Goal: Information Seeking & Learning: Learn about a topic

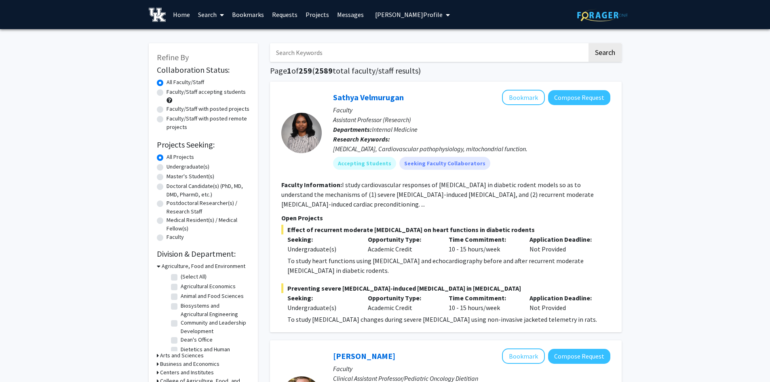
click at [385, 8] on button "[PERSON_NAME] Profile" at bounding box center [412, 14] width 80 height 29
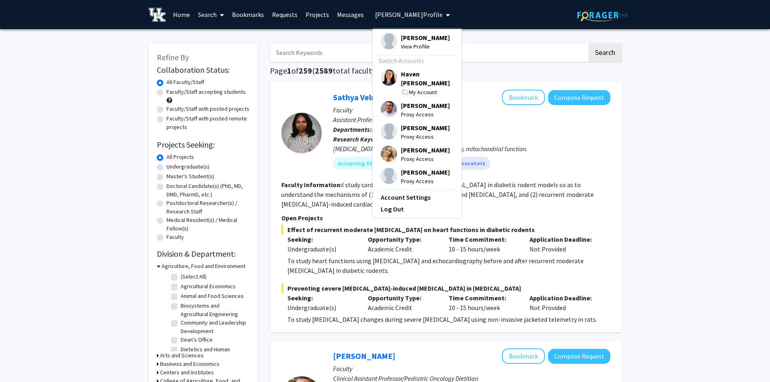
click at [404, 78] on span "Haven [PERSON_NAME]" at bounding box center [427, 78] width 53 height 18
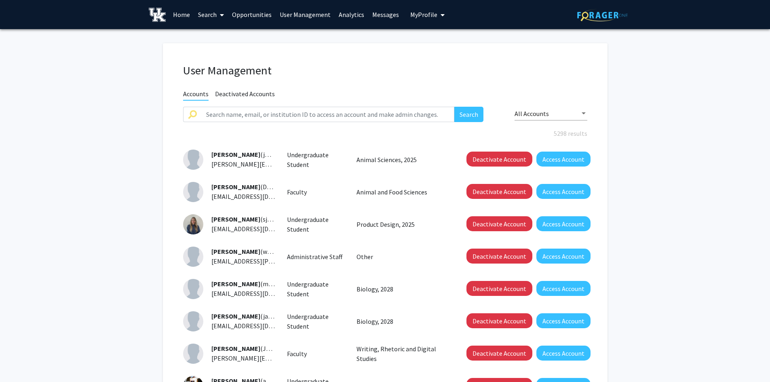
click at [412, 10] on button "My Profile" at bounding box center [427, 14] width 39 height 29
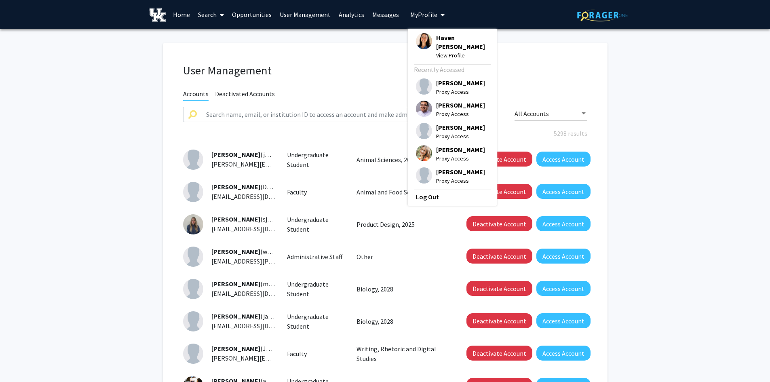
click at [436, 109] on span "Proxy Access" at bounding box center [460, 113] width 49 height 9
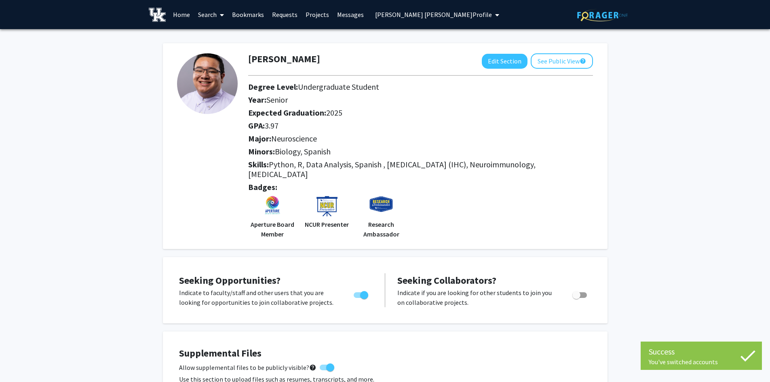
click at [212, 13] on link "Search" at bounding box center [211, 14] width 34 height 28
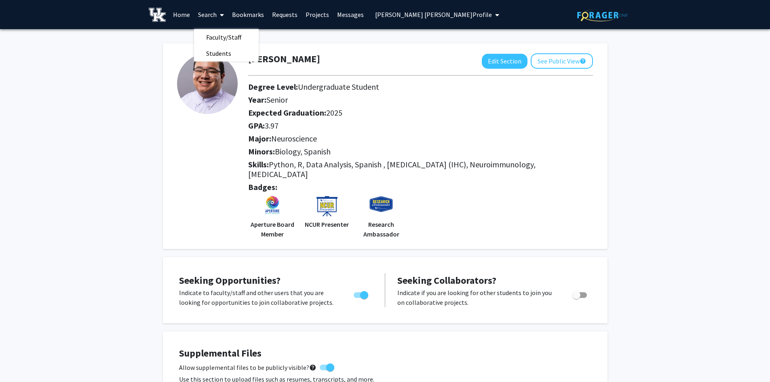
click at [476, 137] on h2 "Major: Neuroscience" at bounding box center [420, 139] width 345 height 10
click at [557, 62] on button "See Public View help" at bounding box center [561, 60] width 62 height 15
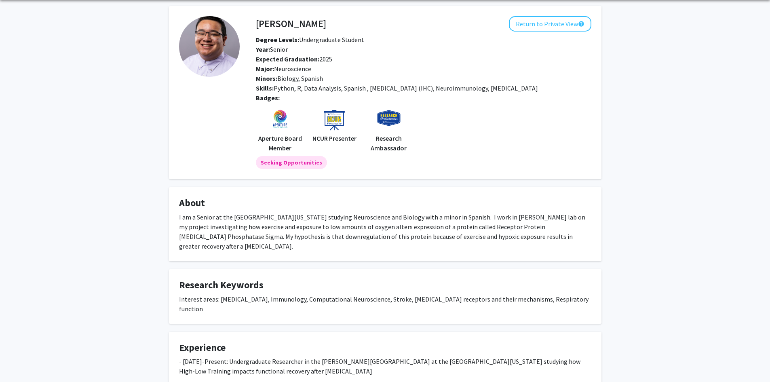
scroll to position [40, 0]
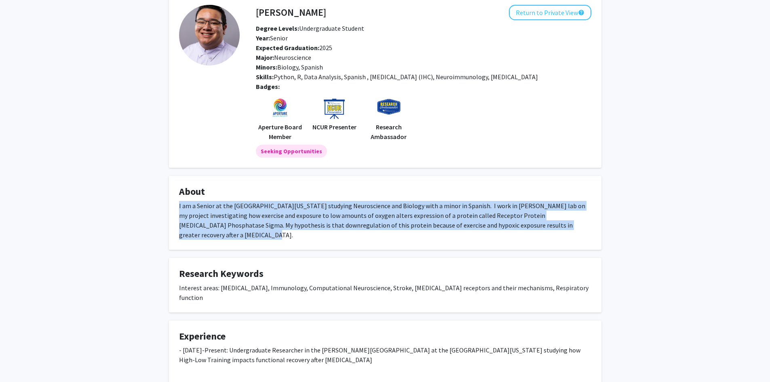
drag, startPoint x: 177, startPoint y: 207, endPoint x: 568, endPoint y: 213, distance: 391.1
click at [565, 225] on fg-card "About I am a Senior at the [GEOGRAPHIC_DATA][US_STATE] studying Neuroscience an…" at bounding box center [385, 213] width 432 height 74
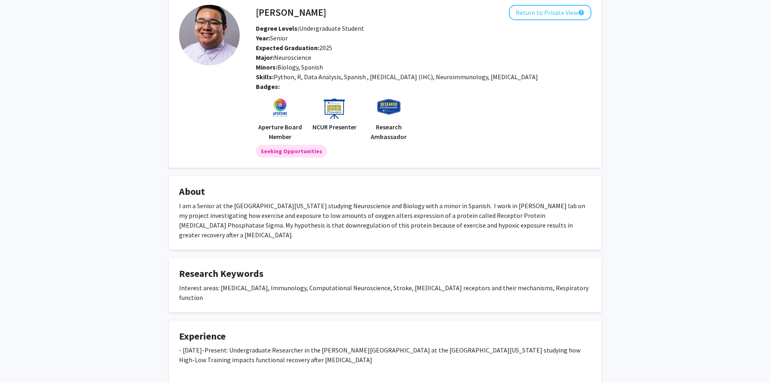
click at [574, 283] on div "Interest areas: [MEDICAL_DATA], Immunology, Computational Neuroscience, Stroke,…" at bounding box center [385, 292] width 412 height 19
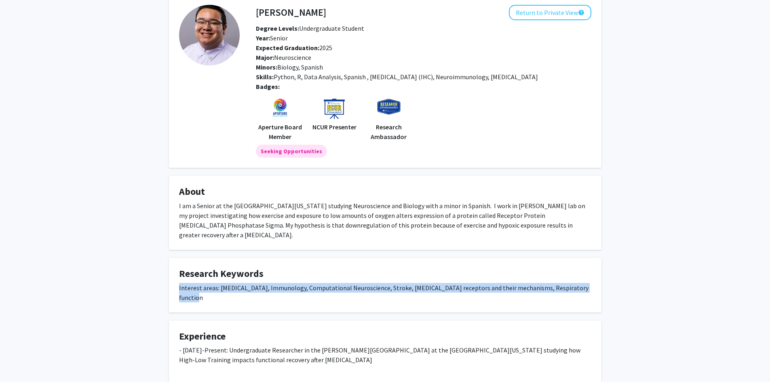
drag, startPoint x: 579, startPoint y: 279, endPoint x: 172, endPoint y: 280, distance: 407.6
click at [172, 280] on fg-card "Research Keywords Interest areas: [MEDICAL_DATA], Immunology, Computational Neu…" at bounding box center [385, 285] width 432 height 55
drag, startPoint x: 265, startPoint y: 280, endPoint x: 302, endPoint y: 276, distance: 36.9
click at [265, 283] on div "Interest areas: [MEDICAL_DATA], Immunology, Computational Neuroscience, Stroke,…" at bounding box center [385, 292] width 412 height 19
click at [338, 283] on div "Interest areas: [MEDICAL_DATA], Immunology, Computational Neuroscience, Stroke,…" at bounding box center [385, 292] width 412 height 19
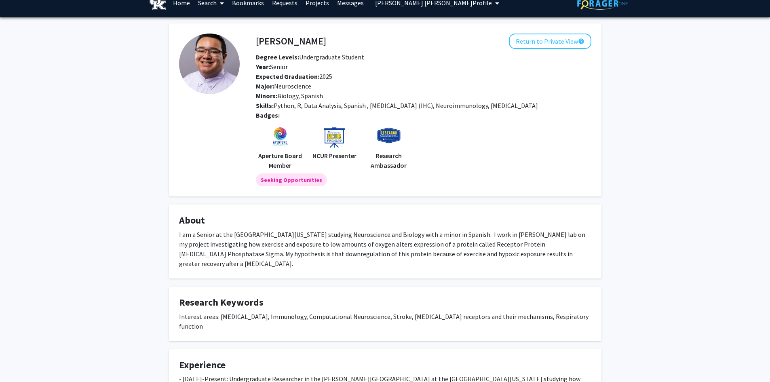
scroll to position [0, 0]
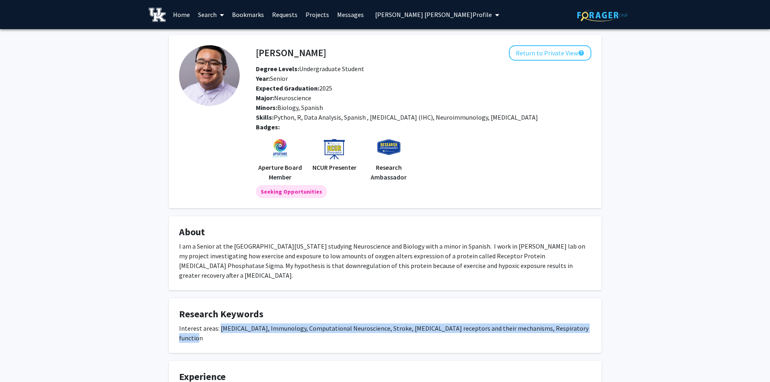
drag, startPoint x: 588, startPoint y: 318, endPoint x: 219, endPoint y: 321, distance: 369.6
click at [219, 323] on div "Interest areas: [MEDICAL_DATA], Immunology, Computational Neuroscience, Stroke,…" at bounding box center [385, 332] width 412 height 19
click at [248, 323] on div "Interest areas: [MEDICAL_DATA], Immunology, Computational Neuroscience, Stroke,…" at bounding box center [385, 332] width 412 height 19
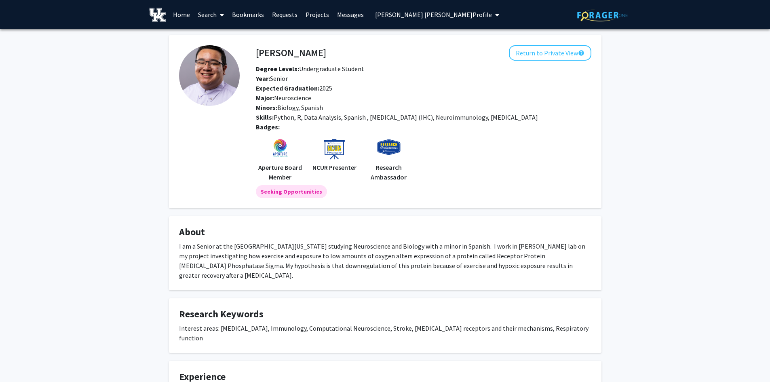
click at [215, 17] on link "Search" at bounding box center [211, 14] width 34 height 28
click at [218, 35] on span "Faculty/Staff" at bounding box center [223, 37] width 59 height 16
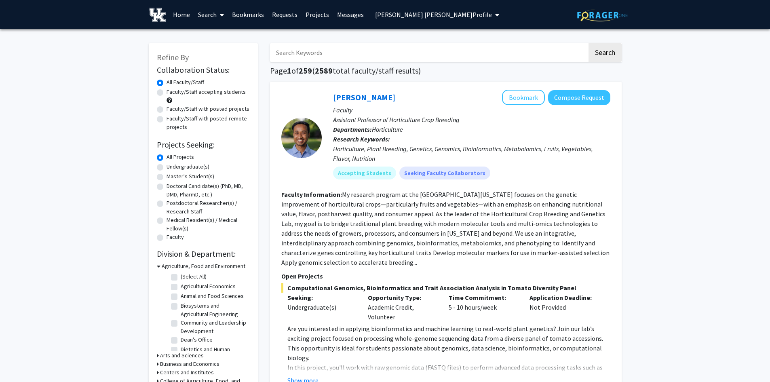
click at [291, 53] on input "Search Keywords" at bounding box center [428, 52] width 317 height 19
type input "beekeeping"
click at [588, 43] on button "Search" at bounding box center [604, 52] width 33 height 19
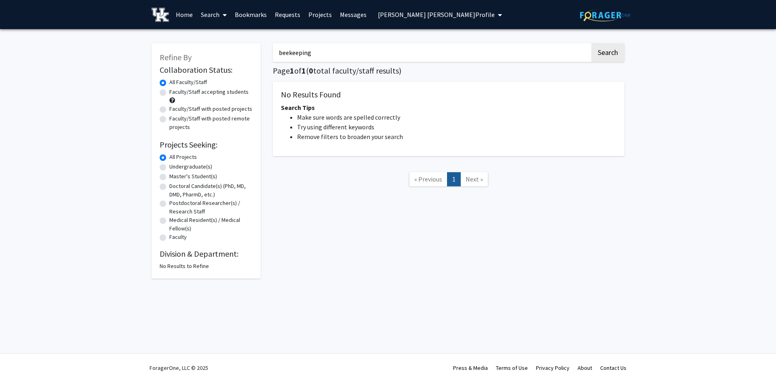
click at [289, 54] on input "beekeeping" at bounding box center [431, 52] width 317 height 19
click at [319, 55] on input "beekeeping" at bounding box center [431, 52] width 317 height 19
click at [319, 54] on input "beekeeping" at bounding box center [431, 52] width 317 height 19
click at [304, 52] on input "beekeeping" at bounding box center [431, 52] width 317 height 19
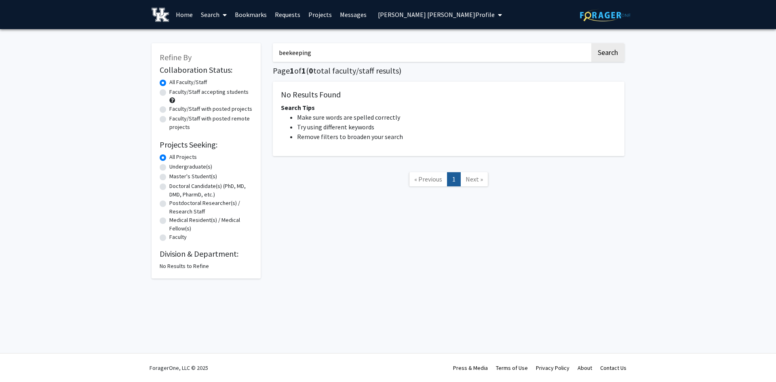
click at [304, 52] on input "beekeeping" at bounding box center [431, 52] width 317 height 19
type input "design"
click at [591, 43] on button "Search" at bounding box center [607, 52] width 33 height 19
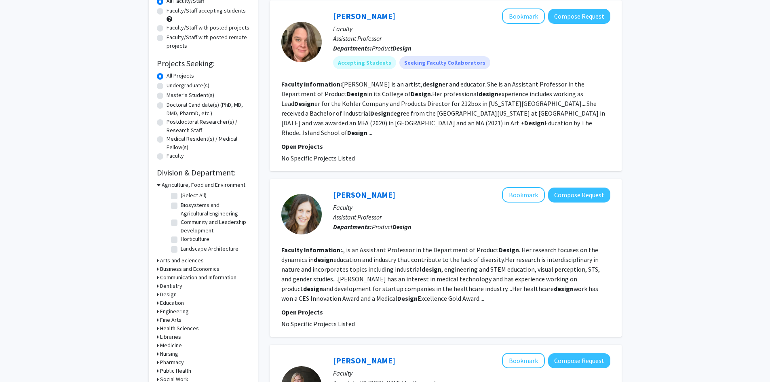
scroll to position [121, 0]
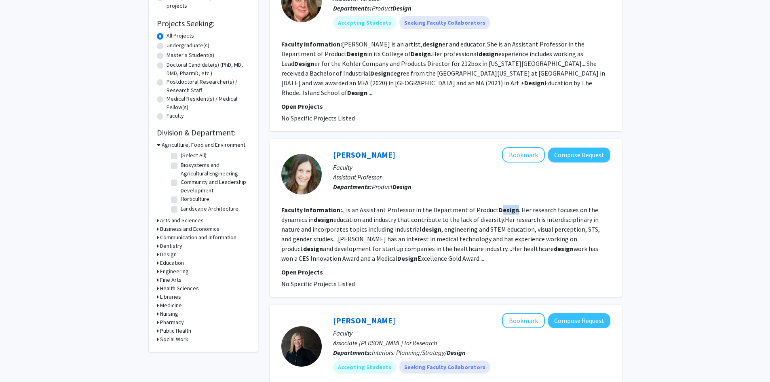
drag, startPoint x: 509, startPoint y: 197, endPoint x: 475, endPoint y: 212, distance: 37.1
click at [499, 206] on b "Design" at bounding box center [509, 210] width 20 height 8
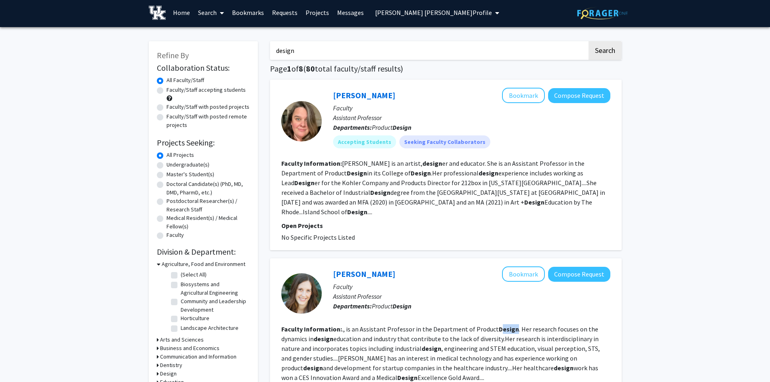
scroll to position [0, 0]
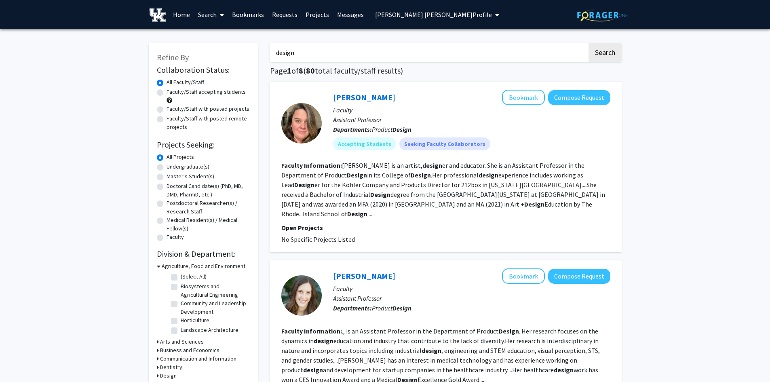
drag, startPoint x: 207, startPoint y: 10, endPoint x: 216, endPoint y: 26, distance: 18.1
click at [207, 11] on link "Search" at bounding box center [211, 14] width 34 height 28
click at [218, 35] on span "Faculty/Staff" at bounding box center [223, 37] width 59 height 16
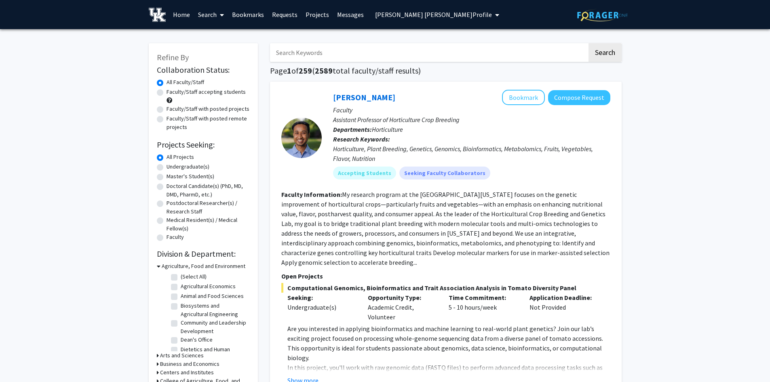
click at [166, 91] on label "Faculty/Staff accepting students" at bounding box center [205, 92] width 79 height 8
click at [166, 91] on input "Faculty/Staff accepting students" at bounding box center [168, 90] width 5 height 5
radio input "true"
click at [166, 109] on label "Faculty/Staff with posted projects" at bounding box center [207, 109] width 83 height 8
click at [166, 109] on input "Faculty/Staff with posted projects" at bounding box center [168, 107] width 5 height 5
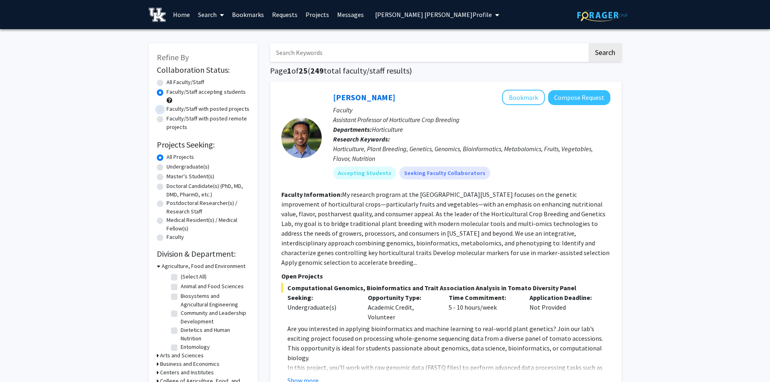
radio input "true"
click at [166, 91] on label "Faculty/Staff accepting students" at bounding box center [205, 92] width 79 height 8
click at [166, 91] on input "Faculty/Staff accepting students" at bounding box center [168, 90] width 5 height 5
radio input "true"
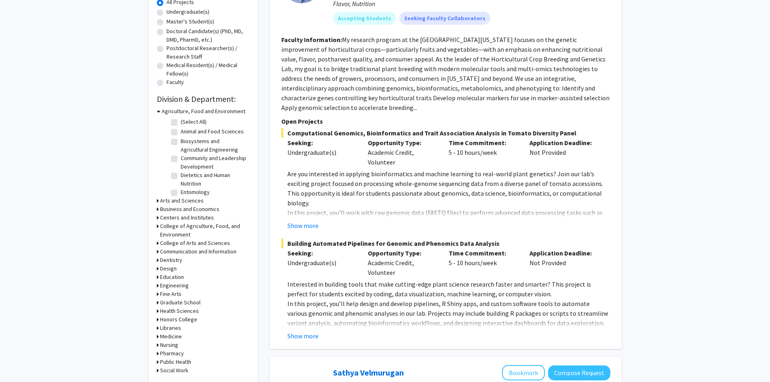
scroll to position [121, 0]
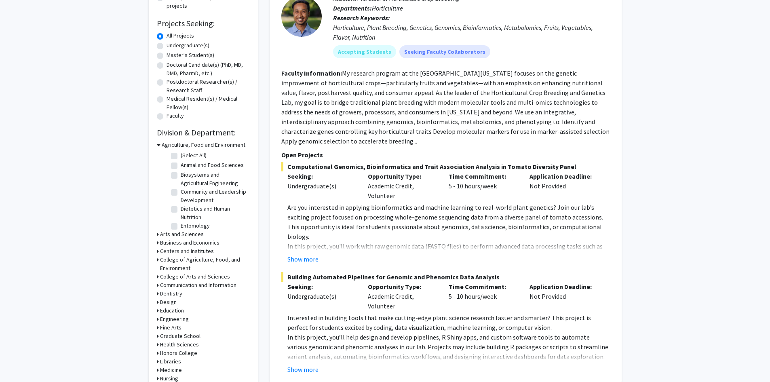
click at [157, 144] on icon at bounding box center [159, 145] width 4 height 8
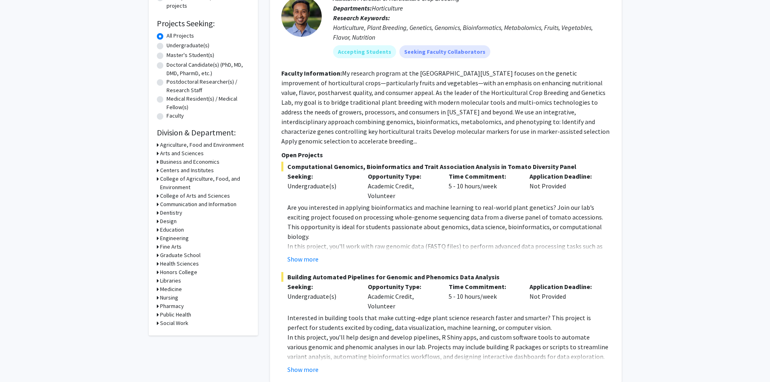
click at [177, 153] on h3 "Arts and Sciences" at bounding box center [182, 153] width 44 height 8
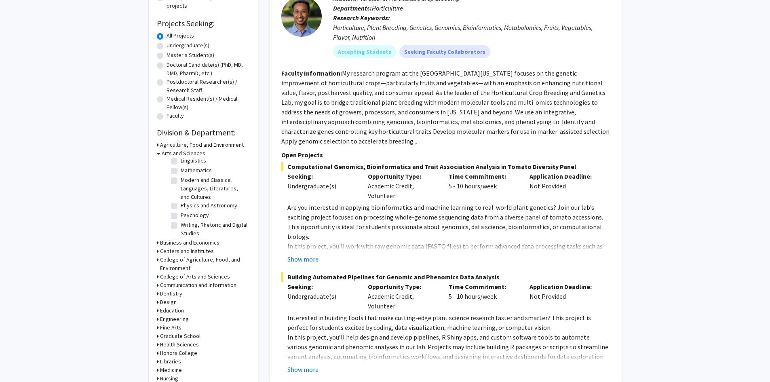
scroll to position [53, 0]
click at [181, 212] on label "Psychology" at bounding box center [195, 214] width 28 height 8
click at [181, 212] on input "Psychology" at bounding box center [183, 212] width 5 height 5
checkbox input "true"
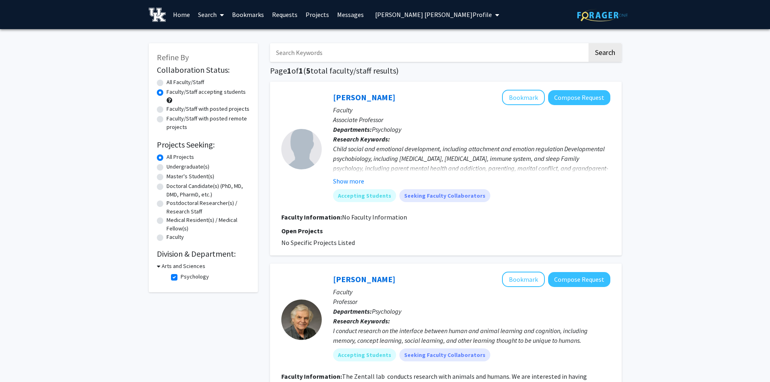
click at [166, 83] on label "All Faculty/Staff" at bounding box center [185, 82] width 38 height 8
click at [166, 83] on input "All Faculty/Staff" at bounding box center [168, 80] width 5 height 5
radio input "true"
click at [166, 93] on label "Faculty/Staff accepting students" at bounding box center [205, 92] width 79 height 8
click at [166, 93] on input "Faculty/Staff accepting students" at bounding box center [168, 90] width 5 height 5
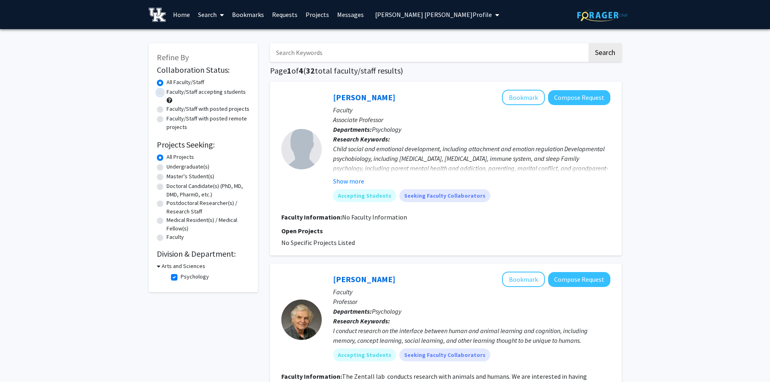
radio input "true"
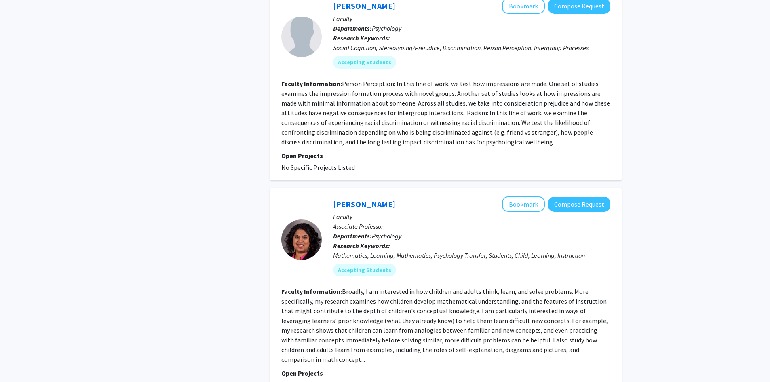
scroll to position [485, 0]
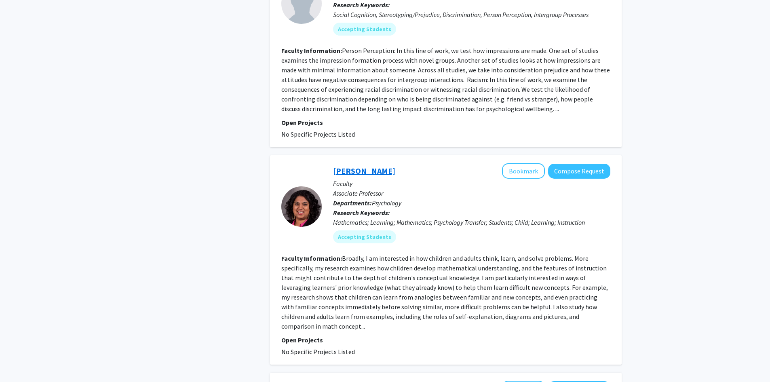
click at [365, 169] on link "[PERSON_NAME]" at bounding box center [364, 171] width 62 height 10
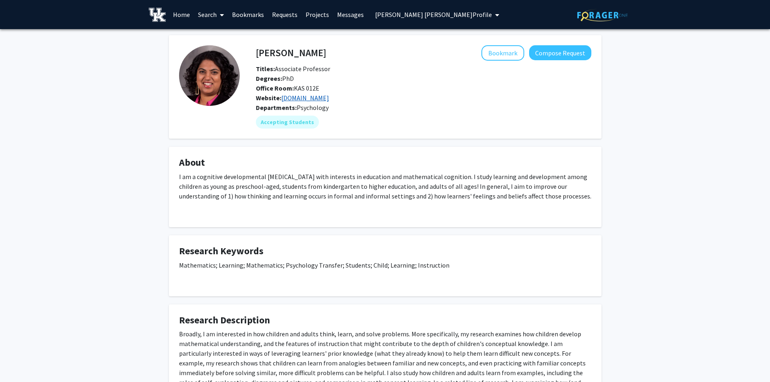
click at [300, 98] on link "[DOMAIN_NAME]" at bounding box center [305, 98] width 48 height 8
click at [507, 55] on button "Bookmark" at bounding box center [502, 52] width 43 height 15
click at [261, 13] on link "Bookmarks" at bounding box center [248, 14] width 40 height 28
click at [501, 50] on button "Remove Bookmark" at bounding box center [490, 52] width 67 height 15
click at [565, 52] on button "Compose Request" at bounding box center [560, 52] width 62 height 15
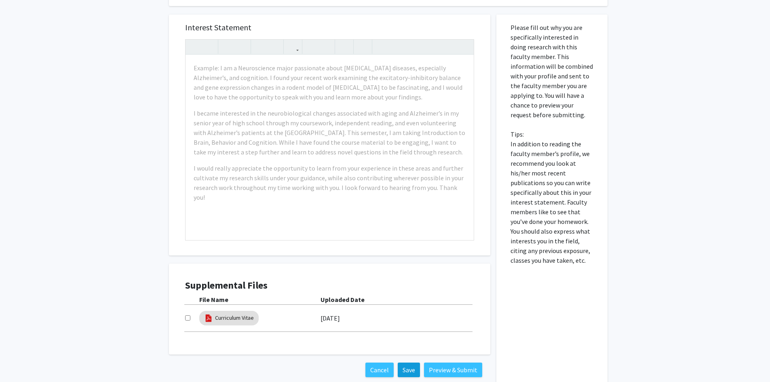
scroll to position [242, 0]
